Goal: Use online tool/utility: Utilize a website feature to perform a specific function

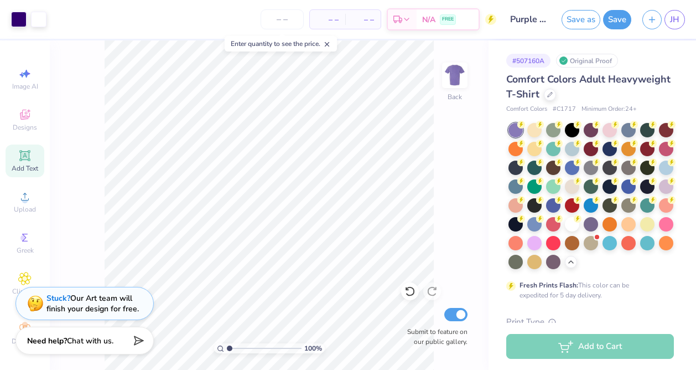
type input "1.07"
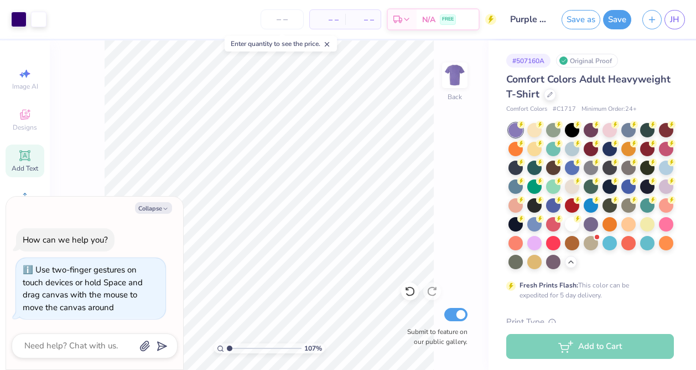
type textarea "x"
drag, startPoint x: 230, startPoint y: 352, endPoint x: 242, endPoint y: 349, distance: 12.4
click at [242, 349] on input "range" at bounding box center [264, 348] width 75 height 10
drag, startPoint x: 241, startPoint y: 350, endPoint x: 235, endPoint y: 350, distance: 6.1
type input "1.83"
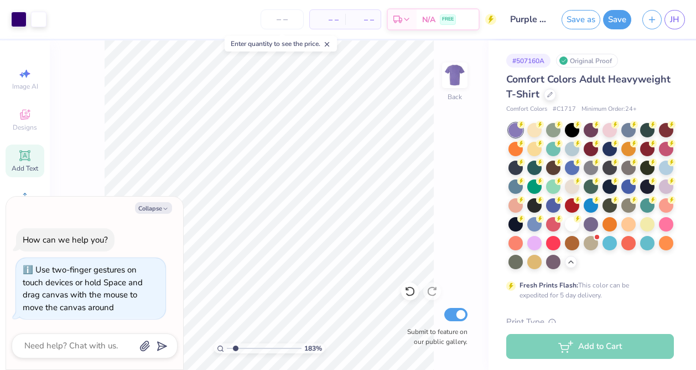
click at [235, 350] on input "range" at bounding box center [264, 348] width 75 height 10
click at [157, 206] on button "Collapse" at bounding box center [153, 208] width 37 height 12
type textarea "x"
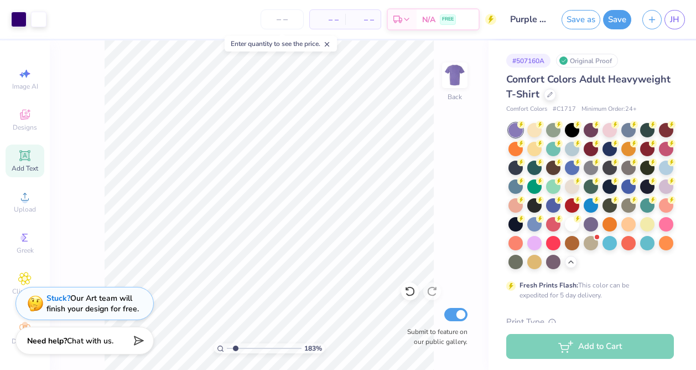
click at [329, 43] on line at bounding box center [327, 45] width 4 height 4
type input "7.32"
drag, startPoint x: 236, startPoint y: 350, endPoint x: 228, endPoint y: 351, distance: 7.8
type input "1"
click at [228, 351] on input "range" at bounding box center [264, 348] width 75 height 10
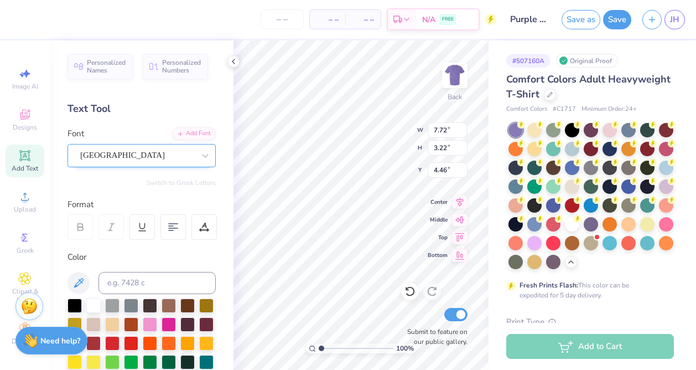
click at [173, 156] on div "[GEOGRAPHIC_DATA]" at bounding box center [137, 155] width 116 height 17
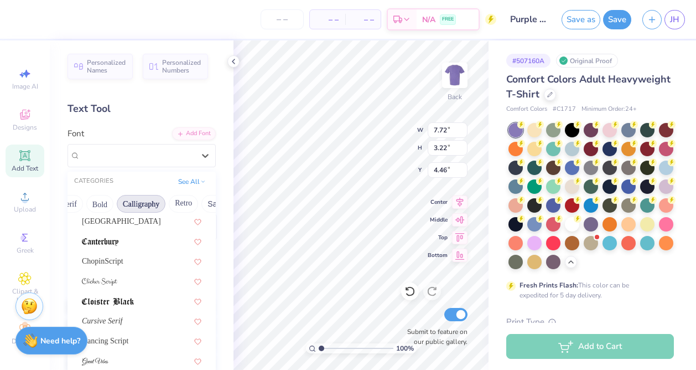
scroll to position [147, 0]
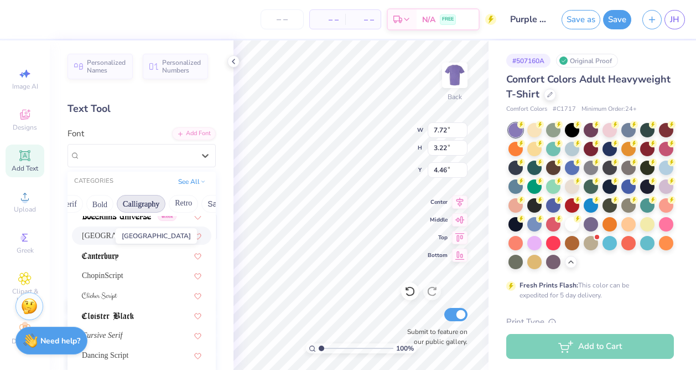
click at [104, 237] on span "[GEOGRAPHIC_DATA]" at bounding box center [121, 236] width 79 height 12
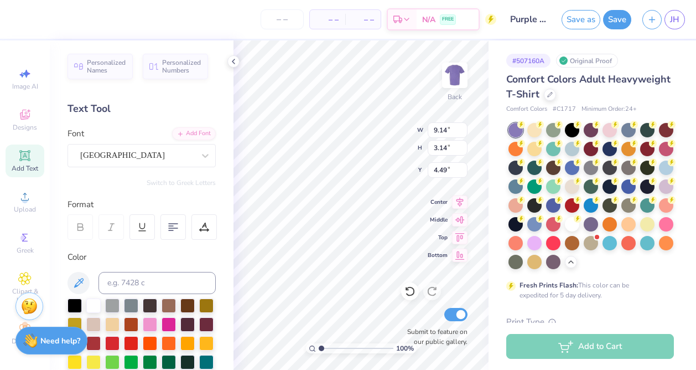
type input "9.14"
type input "3.14"
type input "4.49"
click at [126, 158] on div "[GEOGRAPHIC_DATA]" at bounding box center [137, 155] width 116 height 17
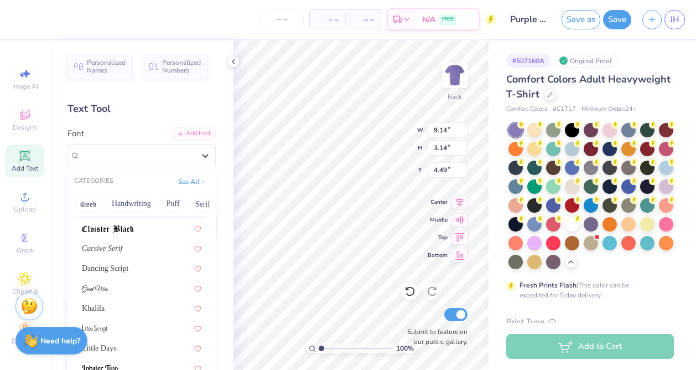
scroll to position [236, 0]
click at [115, 343] on span "Little Days" at bounding box center [99, 346] width 35 height 12
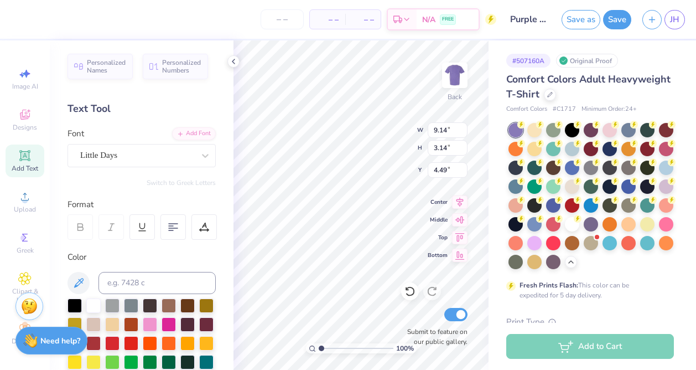
type input "9.59"
type input "3.12"
type input "4.51"
click at [131, 157] on div "Little Days" at bounding box center [137, 155] width 116 height 17
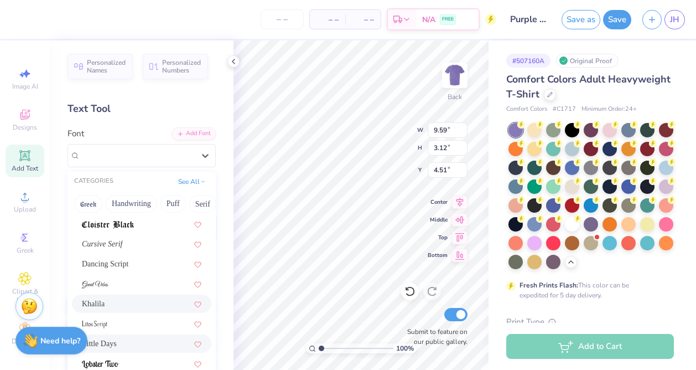
scroll to position [240, 0]
click at [105, 304] on span "Khalila" at bounding box center [93, 302] width 23 height 12
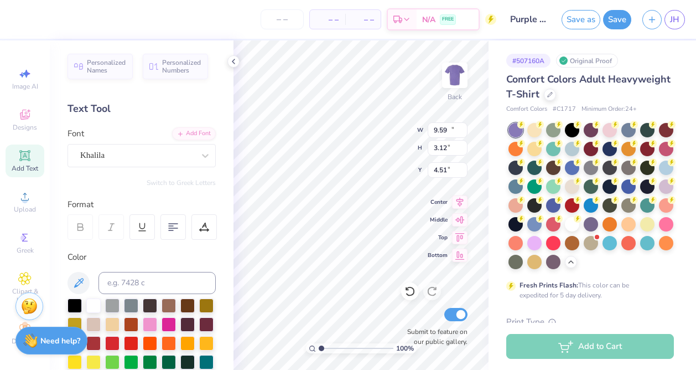
type input "11.58"
type input "2.92"
type input "4.60"
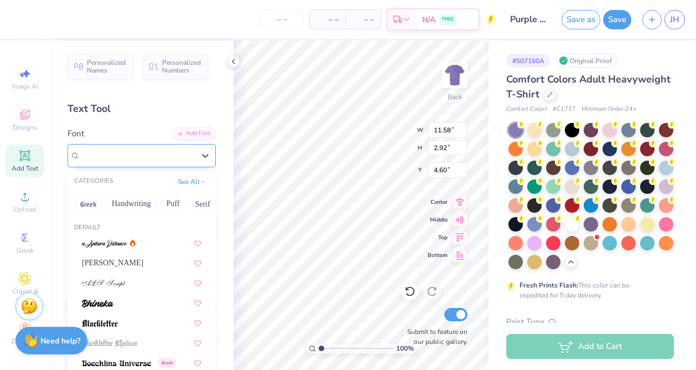
click at [115, 153] on div "Khalila" at bounding box center [137, 155] width 116 height 17
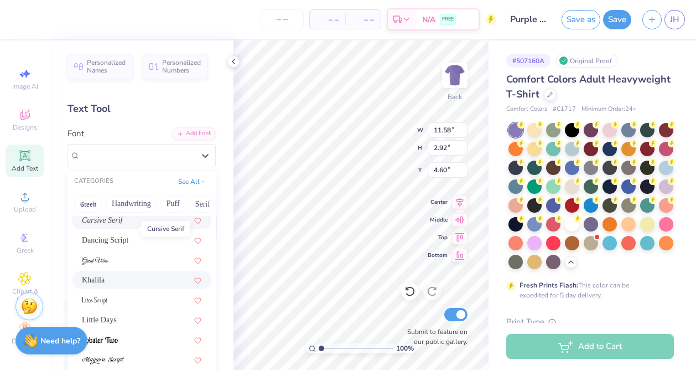
scroll to position [265, 0]
click at [103, 241] on span "Dancing Script" at bounding box center [105, 237] width 46 height 12
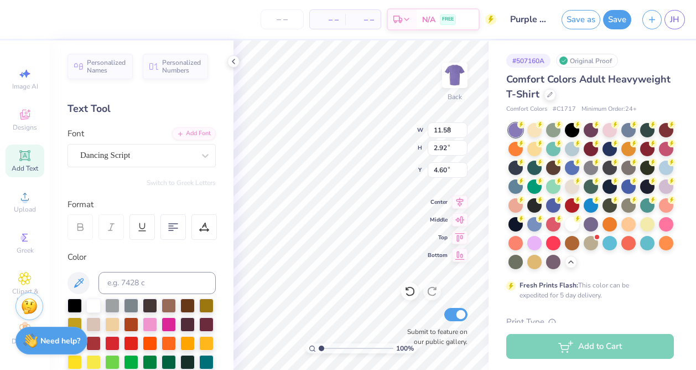
type input "8.71"
type input "2.80"
type input "4.66"
click at [127, 160] on div "Dancing Script" at bounding box center [137, 155] width 116 height 17
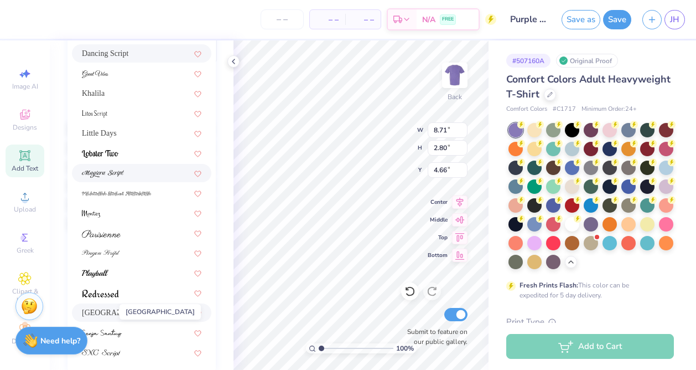
scroll to position [179, 0]
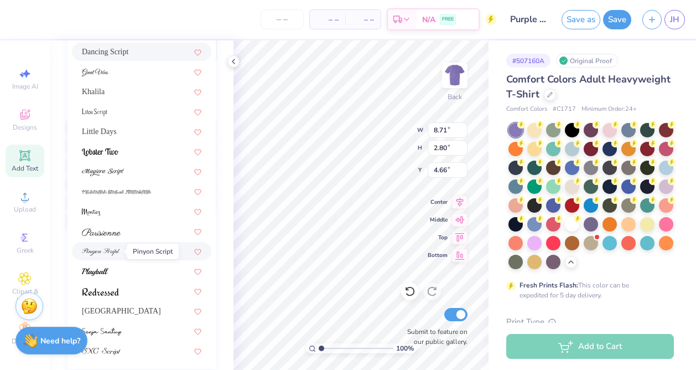
click at [106, 249] on img at bounding box center [101, 252] width 38 height 8
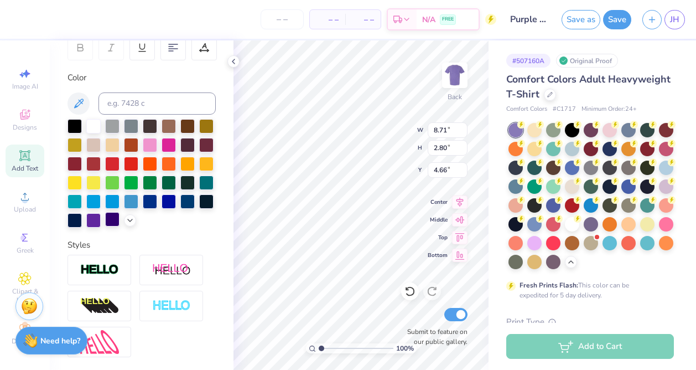
type input "8.55"
type input "3.26"
type input "4.44"
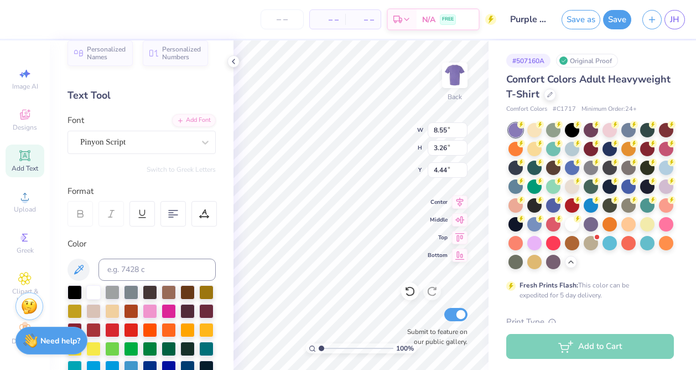
scroll to position [12, 0]
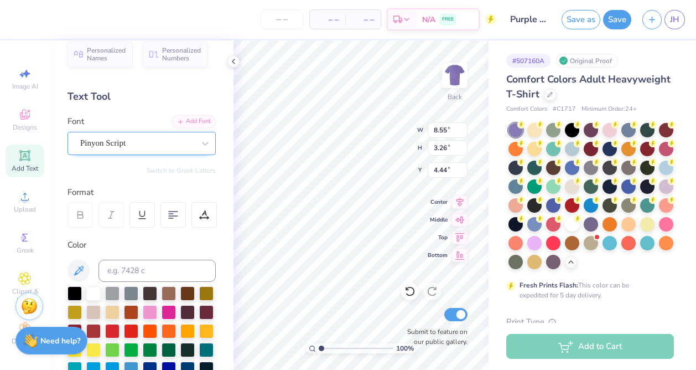
click at [126, 153] on div "Pinyon Script" at bounding box center [142, 143] width 148 height 23
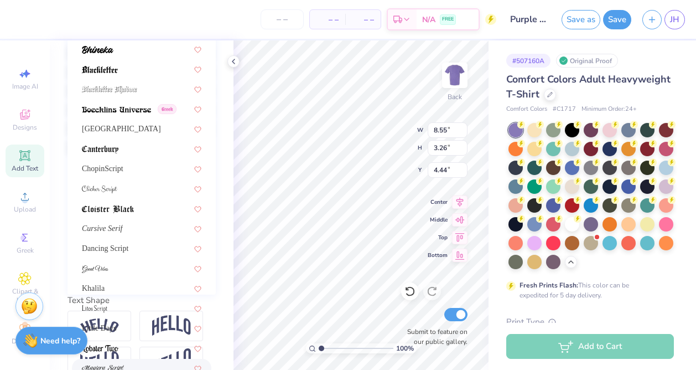
scroll to position [274, 0]
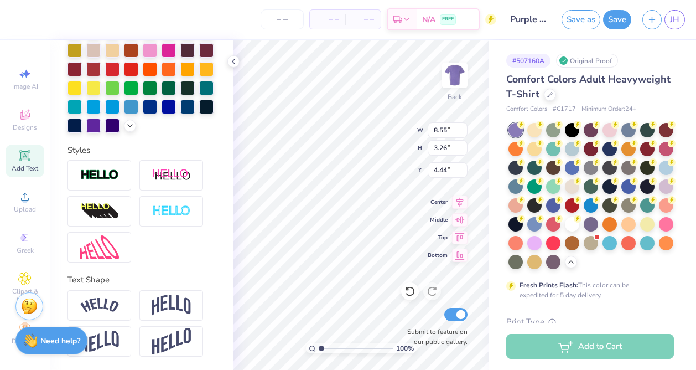
type input "9.98"
type input "2.74"
type input "4.69"
type input "8.43"
type input "2.32"
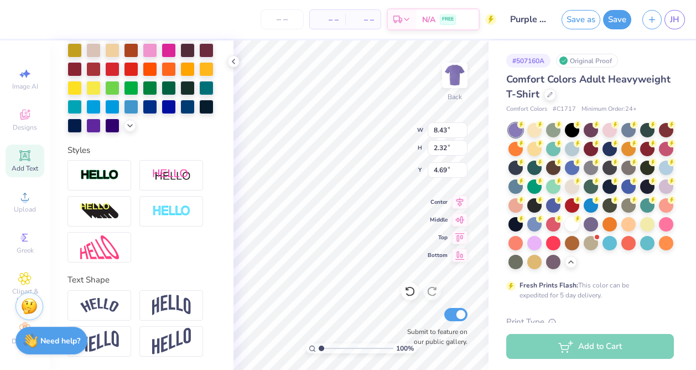
type input "7.98"
type input "3.39"
click at [411, 292] on icon at bounding box center [410, 291] width 11 height 11
type input "4.28"
type input "8.43"
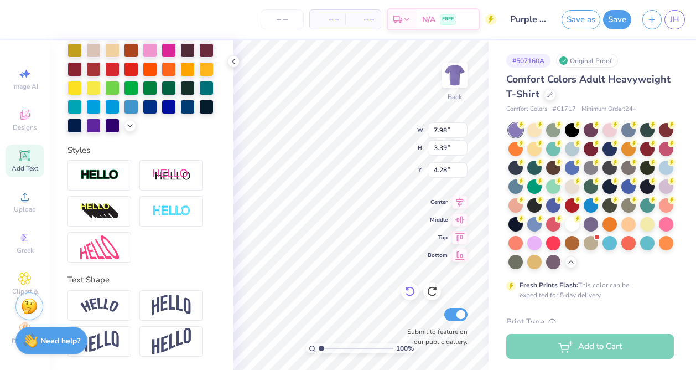
type input "2.32"
type input "4.69"
type input "7.98"
type input "3.39"
type input "4.28"
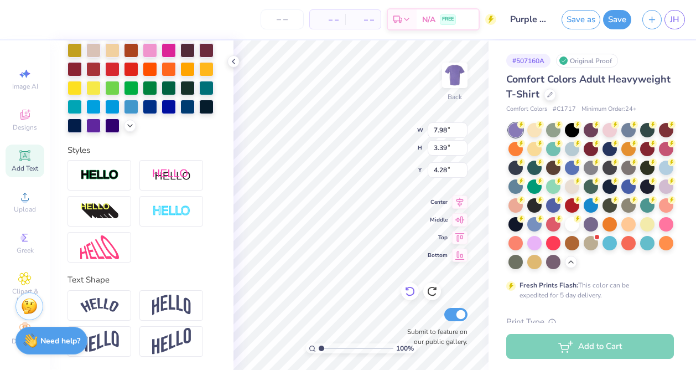
click at [408, 283] on div at bounding box center [410, 291] width 18 height 18
click at [432, 288] on icon at bounding box center [432, 291] width 11 height 11
type input "8.43"
type input "2.32"
type input "5.01"
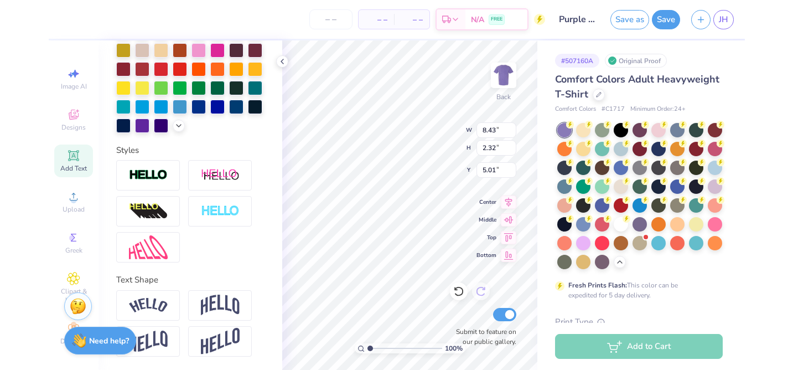
scroll to position [0, 1]
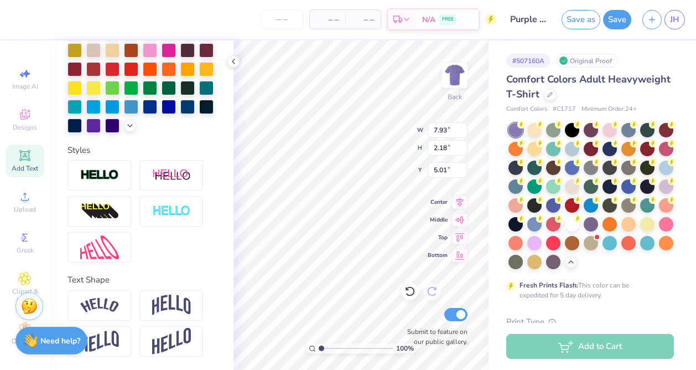
type input "7.93"
type input "2.18"
type input "4.89"
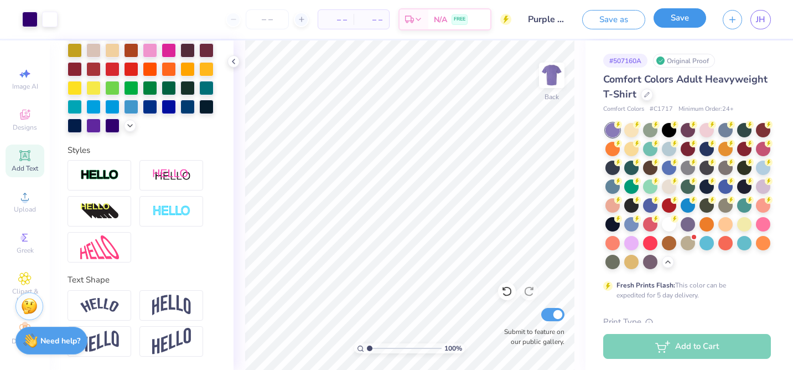
click at [665, 19] on button "Save" at bounding box center [680, 17] width 53 height 19
click at [679, 16] on button "Save" at bounding box center [680, 17] width 53 height 19
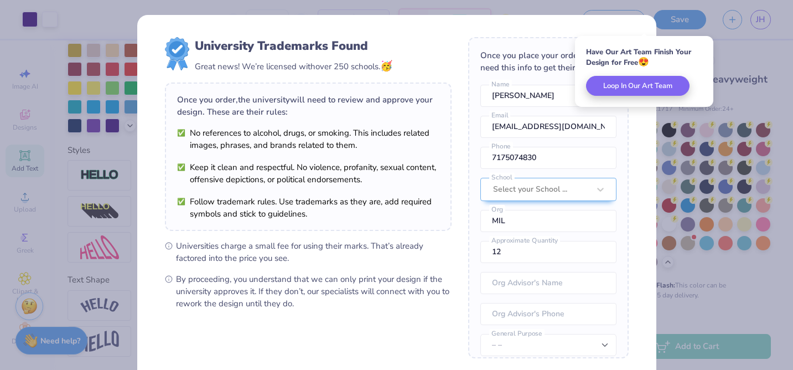
scroll to position [112, 0]
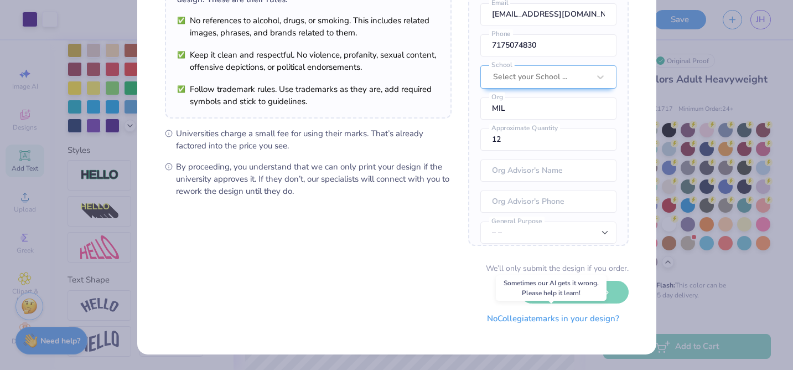
click at [510, 319] on button "No Collegiate marks in your design?" at bounding box center [553, 318] width 151 height 23
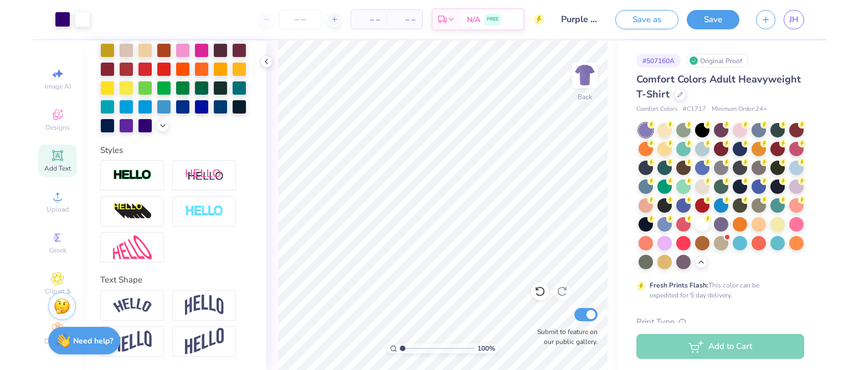
scroll to position [0, 0]
